Goal: Task Accomplishment & Management: Manage account settings

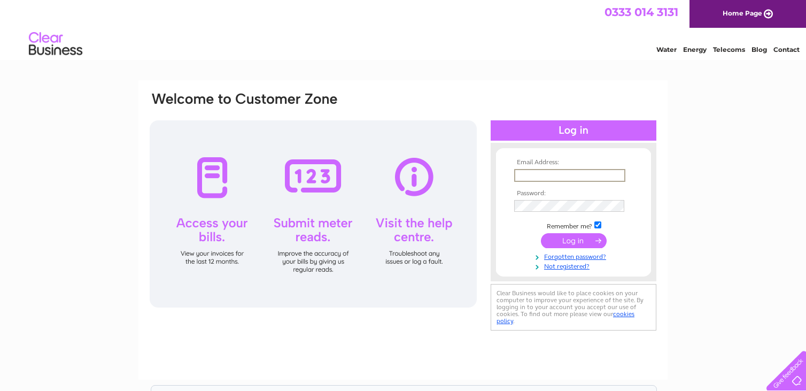
click at [519, 173] on input "text" at bounding box center [569, 175] width 111 height 13
type input "[EMAIL_ADDRESS][DOMAIN_NAME]"
click at [571, 240] on input "submit" at bounding box center [574, 240] width 66 height 15
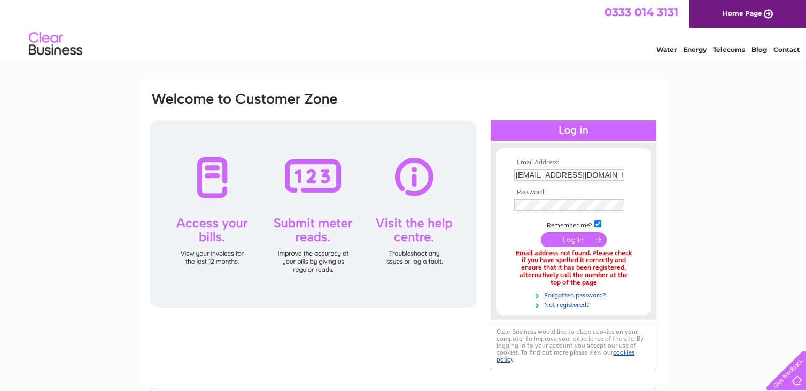
click at [563, 242] on input "submit" at bounding box center [574, 239] width 66 height 15
click at [558, 236] on input "submit" at bounding box center [574, 239] width 66 height 15
click at [558, 238] on input "submit" at bounding box center [574, 239] width 66 height 15
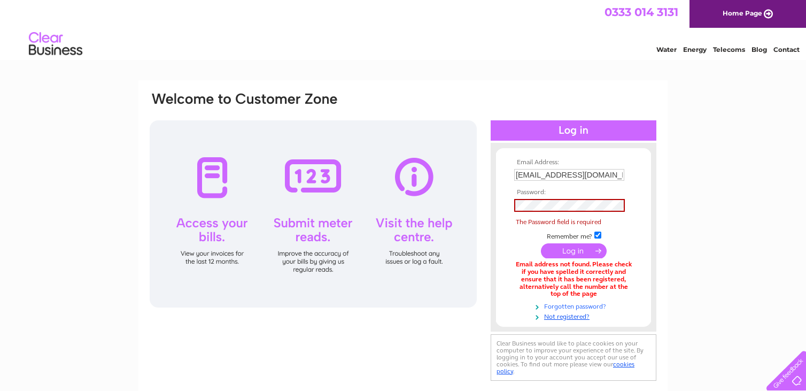
click at [553, 309] on link "Forgotten password?" at bounding box center [574, 305] width 121 height 10
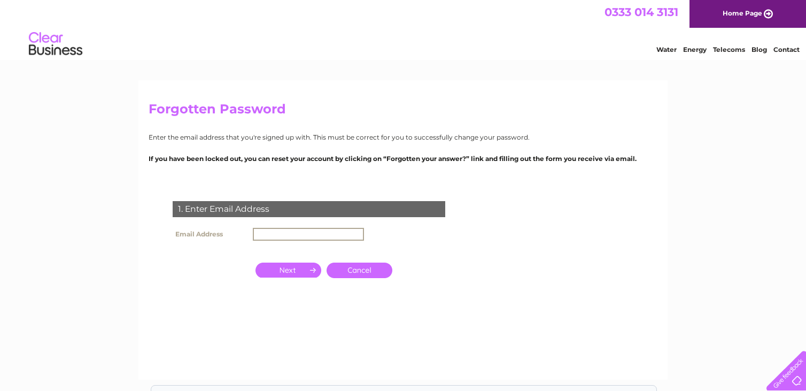
click at [302, 232] on input "text" at bounding box center [308, 234] width 111 height 13
type input "Mstewart@mbjsolicitors.co.uk"
click at [301, 266] on input "button" at bounding box center [289, 268] width 66 height 15
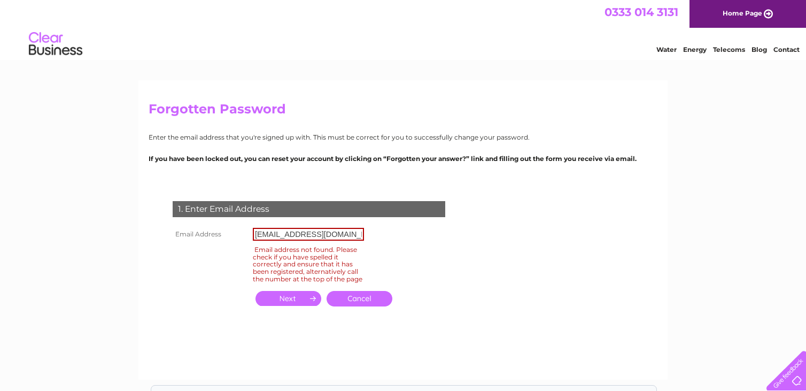
click at [342, 305] on link "Cancel" at bounding box center [360, 299] width 66 height 16
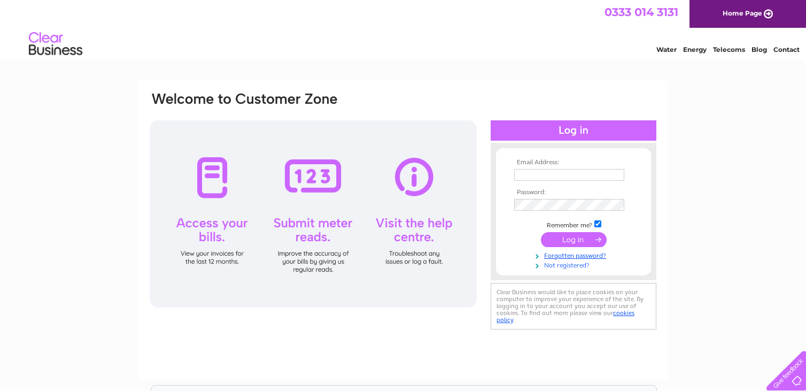
click at [560, 264] on link "Not registered?" at bounding box center [574, 264] width 121 height 10
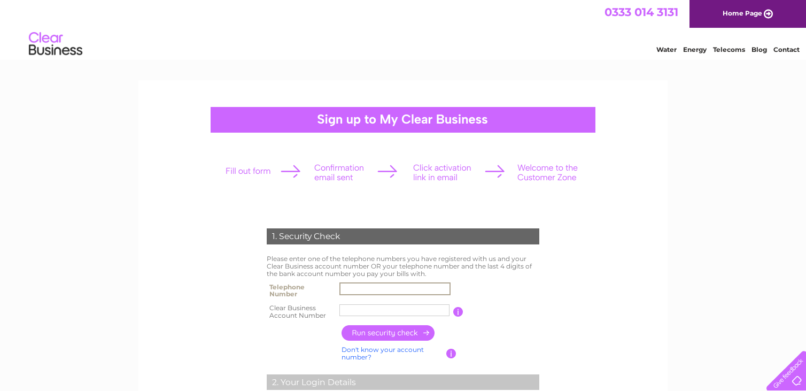
click at [349, 291] on input "text" at bounding box center [394, 288] width 111 height 13
type input "01412042833"
click at [374, 306] on input "text" at bounding box center [394, 310] width 111 height 13
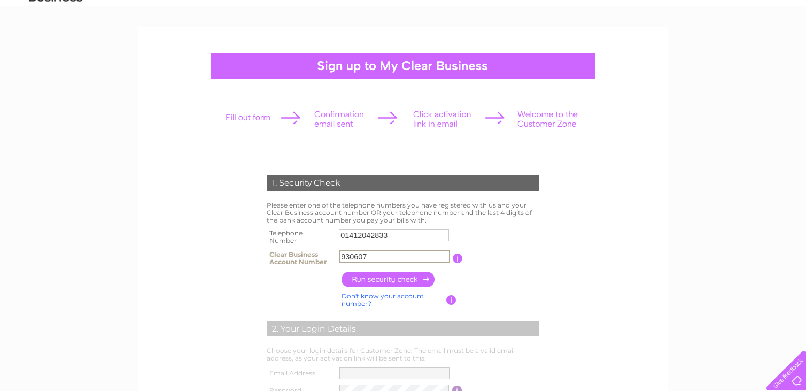
type input "930607"
click at [412, 276] on input "button" at bounding box center [389, 280] width 94 height 16
type input "**********"
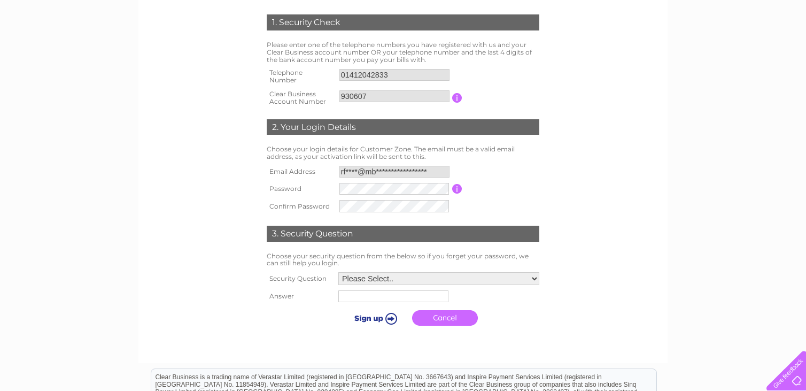
scroll to position [267, 0]
